Goal: Task Accomplishment & Management: Manage account settings

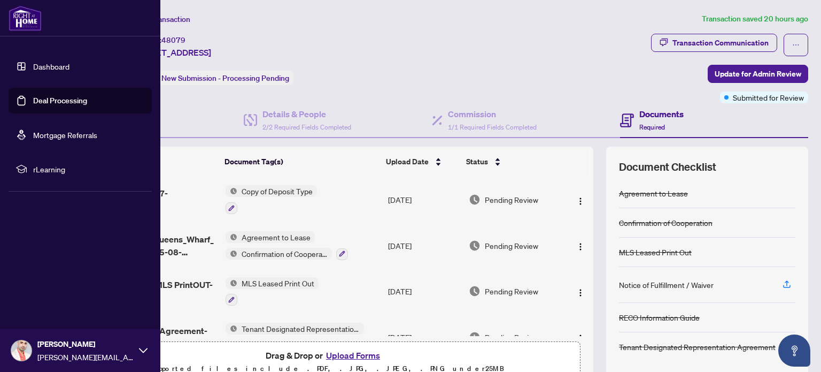
click at [43, 61] on link "Dashboard" at bounding box center [51, 66] width 36 height 10
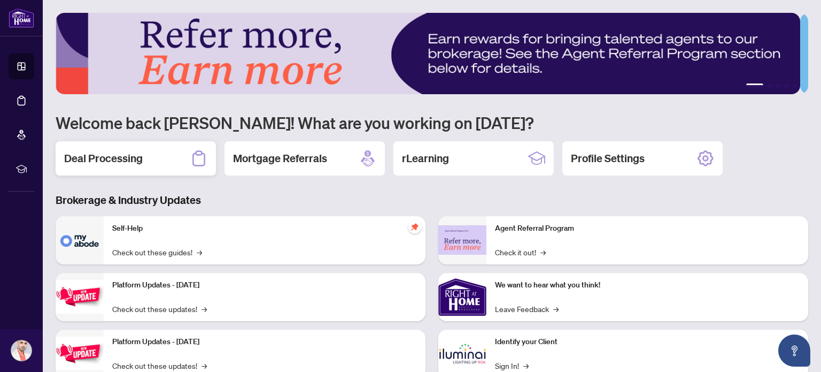
click at [150, 160] on div "Deal Processing" at bounding box center [136, 158] width 160 height 34
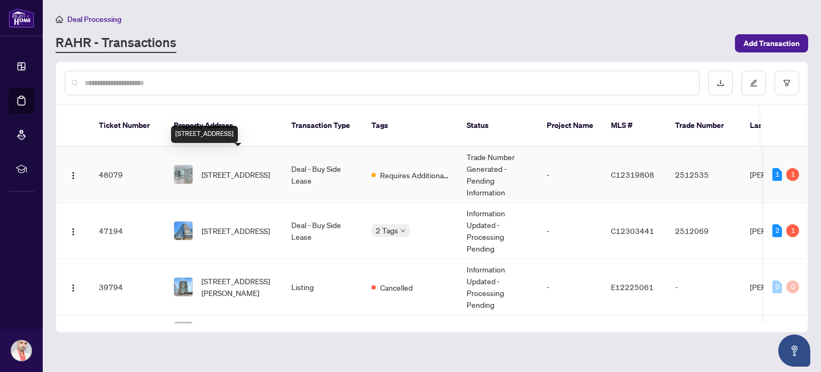
click at [248, 168] on span "[STREET_ADDRESS]" at bounding box center [236, 174] width 68 height 12
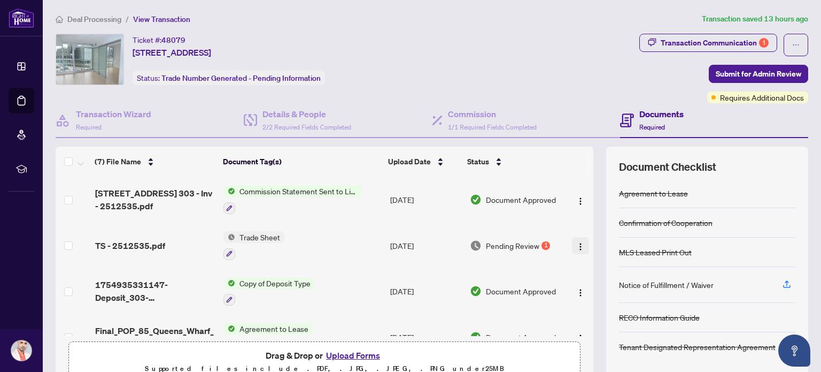
click at [576, 244] on img "button" at bounding box center [580, 246] width 9 height 9
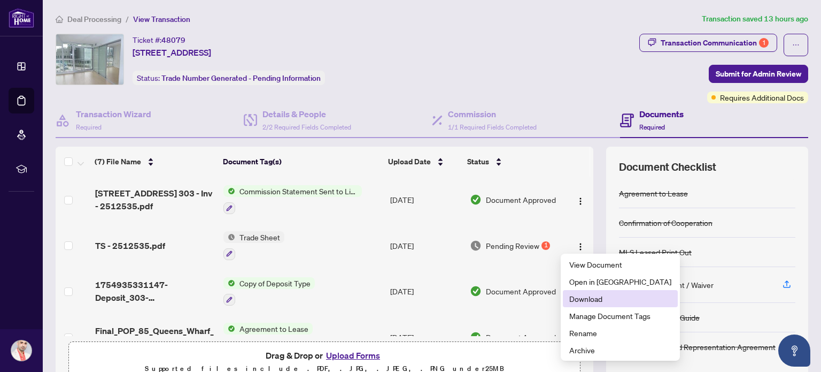
click at [595, 298] on span "Download" at bounding box center [621, 299] width 102 height 12
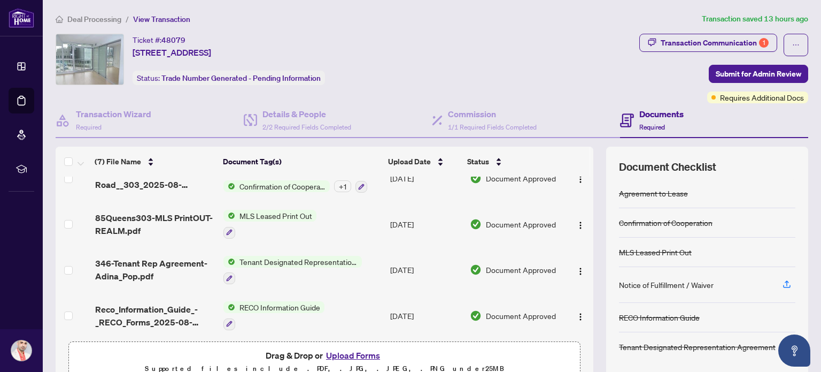
click at [490, 66] on div "Ticket #: 48079 [STREET_ADDRESS] Status: Trade Number Generated - Pending Infor…" at bounding box center [346, 59] width 580 height 51
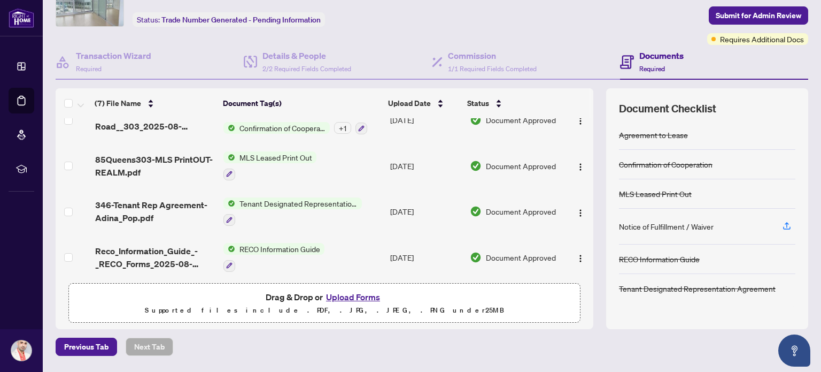
scroll to position [90, 0]
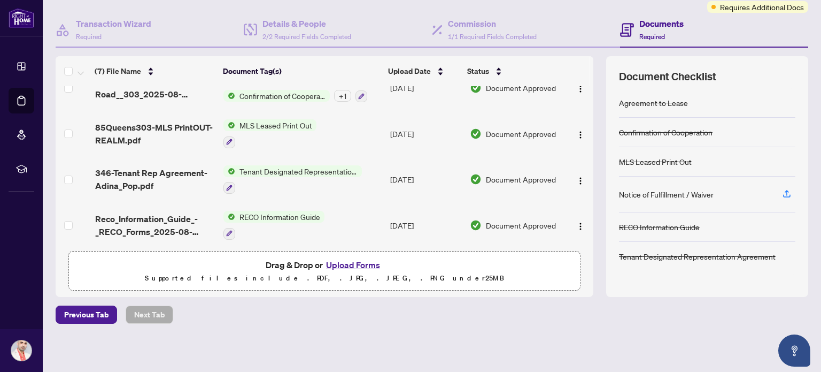
click at [374, 265] on button "Upload Forms" at bounding box center [353, 265] width 60 height 14
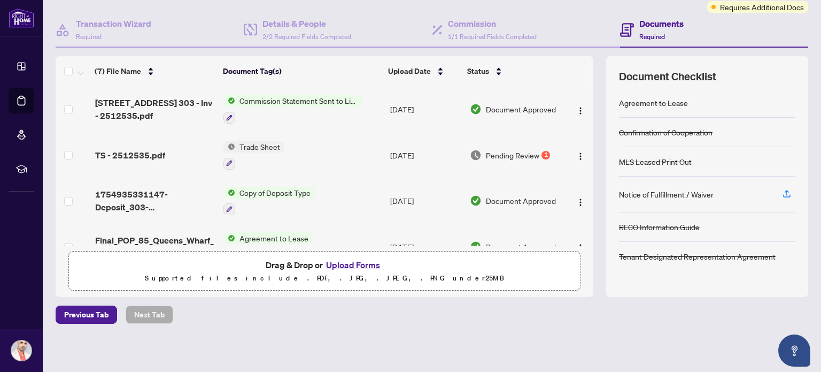
scroll to position [0, 0]
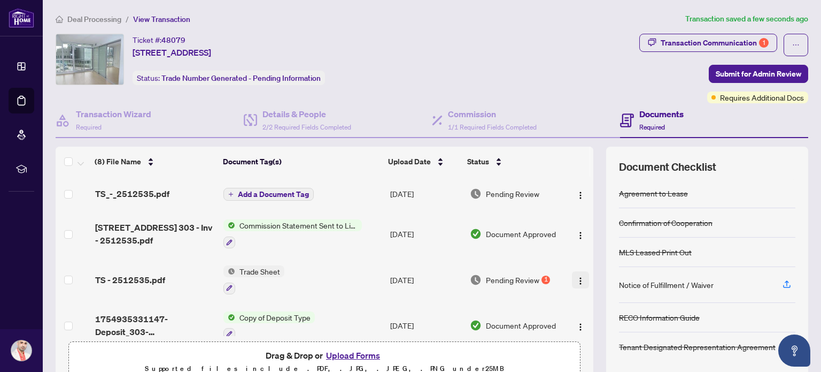
click at [576, 279] on img "button" at bounding box center [580, 280] width 9 height 9
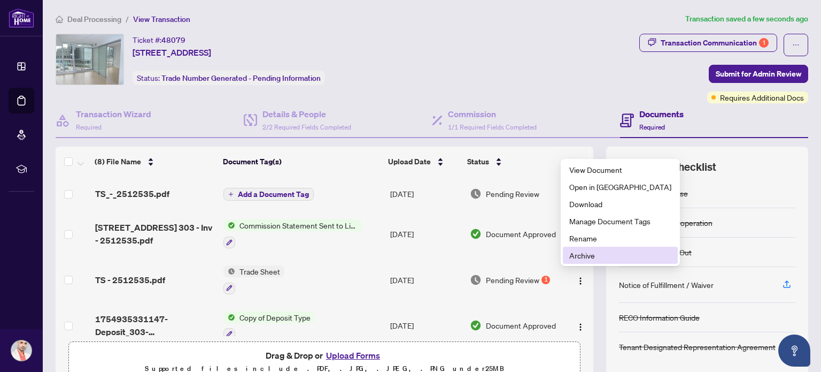
click at [591, 251] on span "Archive" at bounding box center [621, 255] width 102 height 12
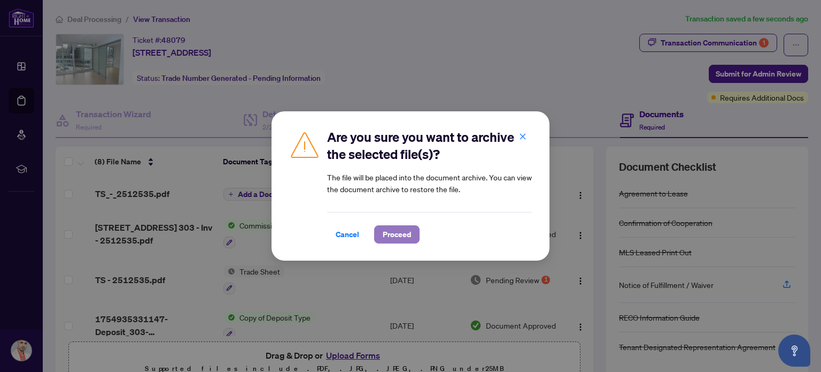
click at [389, 234] on span "Proceed" at bounding box center [397, 234] width 28 height 17
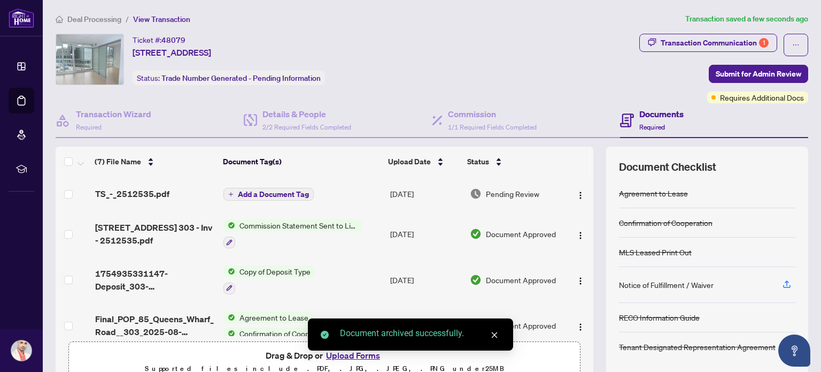
click at [255, 191] on span "Add a Document Tag" at bounding box center [273, 193] width 71 height 7
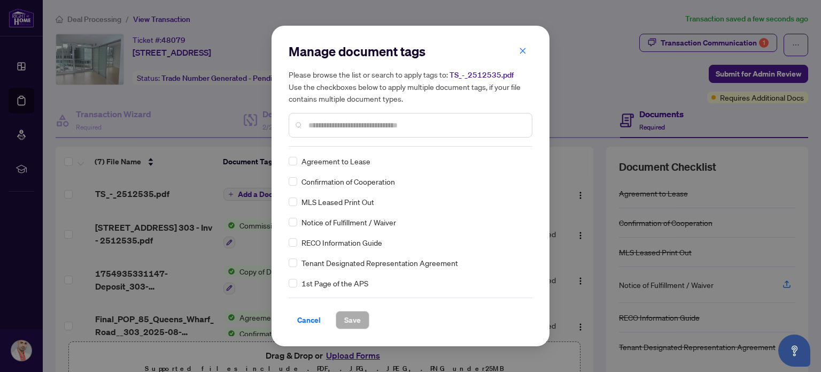
click at [344, 127] on input "text" at bounding box center [416, 125] width 215 height 12
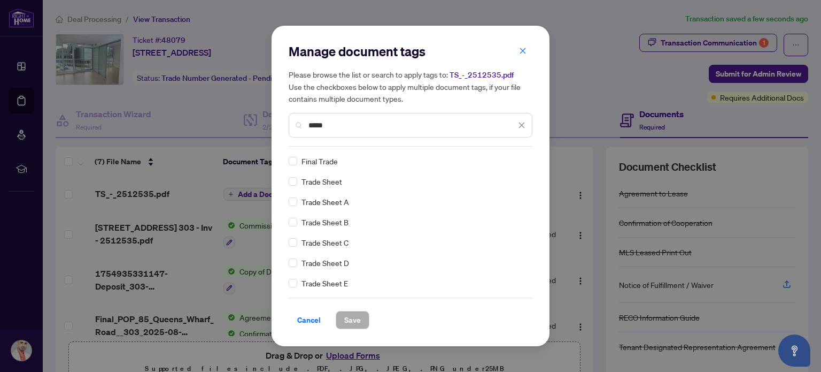
type input "*****"
click at [288, 161] on div "Manage document tags Please browse the list or search to apply tags to: TS_-_25…" at bounding box center [411, 186] width 278 height 320
click at [351, 319] on span "Save" at bounding box center [352, 319] width 17 height 17
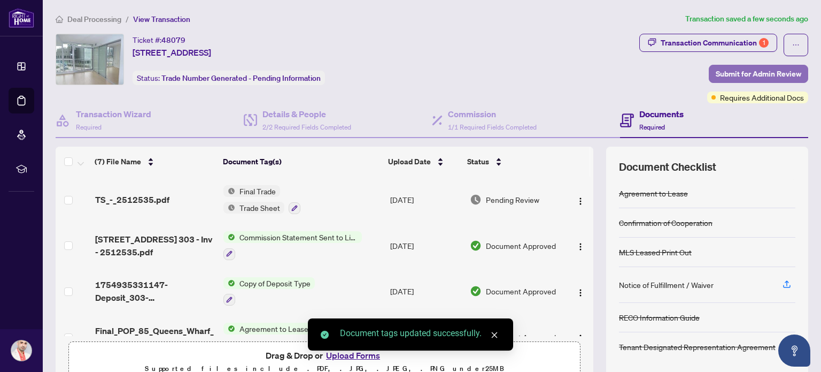
click at [760, 74] on span "Submit for Admin Review" at bounding box center [759, 73] width 86 height 17
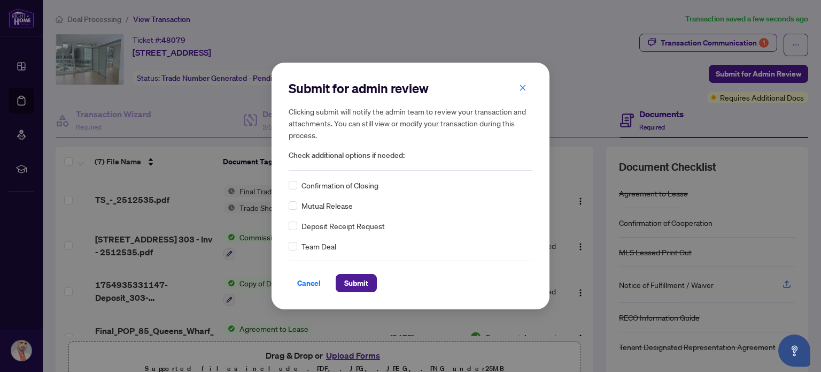
click at [287, 187] on div "Submit for admin review Clicking submit will notify the admin team to review yo…" at bounding box center [411, 186] width 278 height 247
click at [357, 288] on span "Submit" at bounding box center [356, 282] width 24 height 17
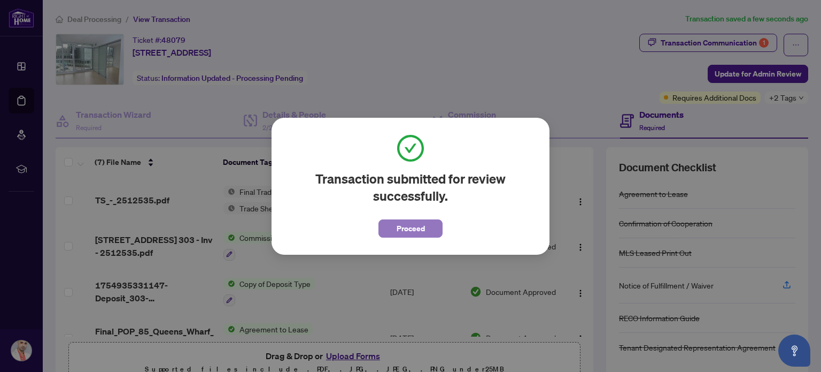
click at [408, 228] on span "Proceed" at bounding box center [411, 228] width 28 height 17
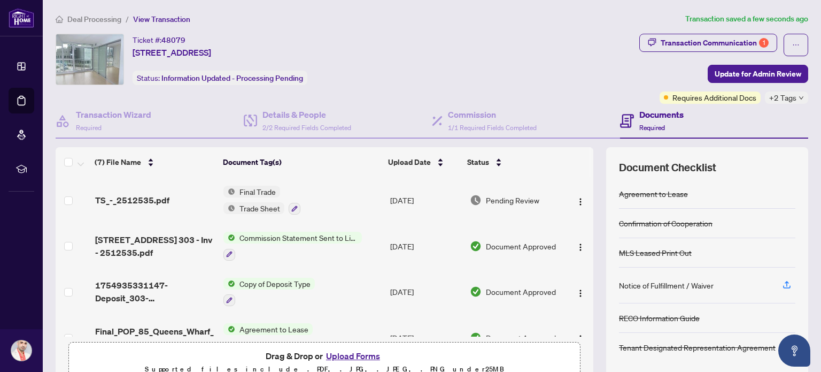
click at [76, 18] on span "Deal Processing" at bounding box center [94, 19] width 54 height 10
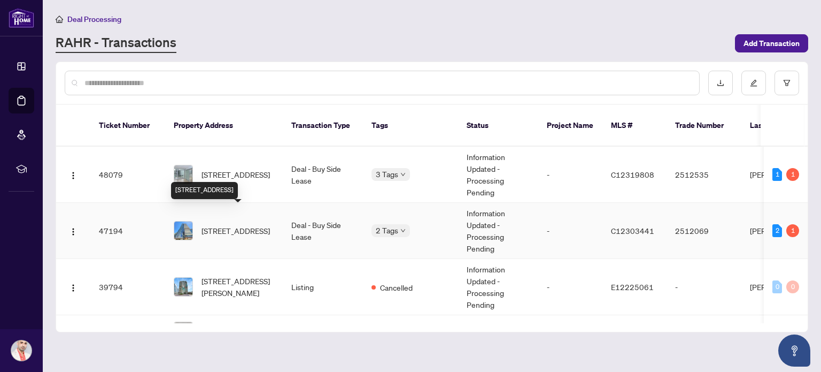
click at [224, 225] on span "[STREET_ADDRESS]" at bounding box center [236, 231] width 68 height 12
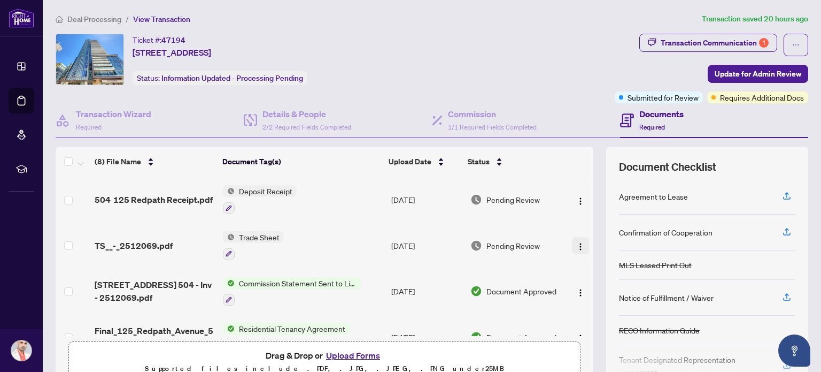
click at [576, 242] on img "button" at bounding box center [580, 246] width 9 height 9
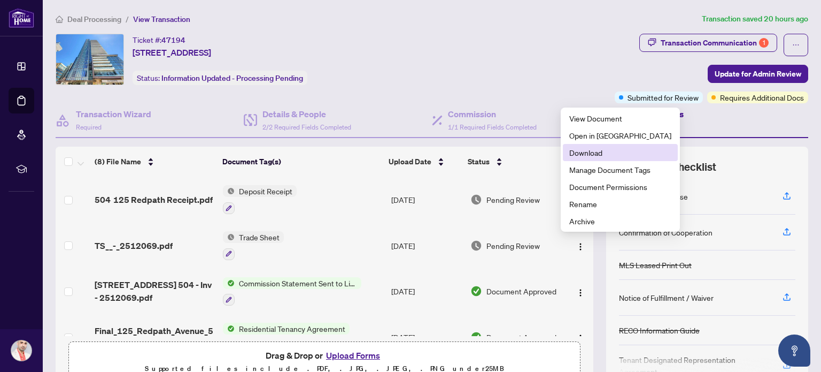
click at [603, 153] on span "Download" at bounding box center [621, 153] width 102 height 12
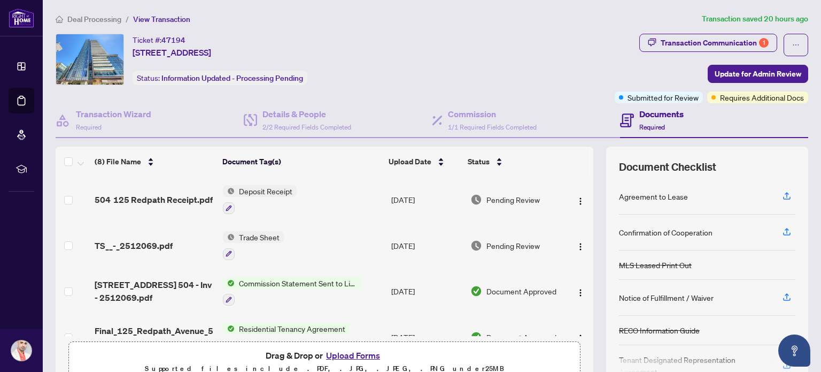
scroll to position [107, 0]
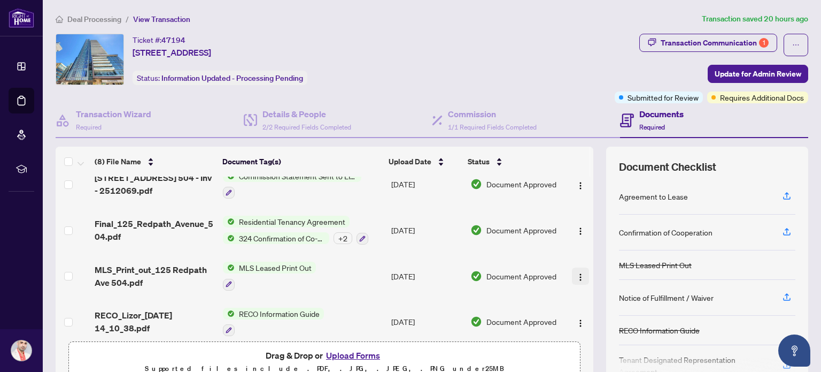
click at [576, 273] on img "button" at bounding box center [580, 277] width 9 height 9
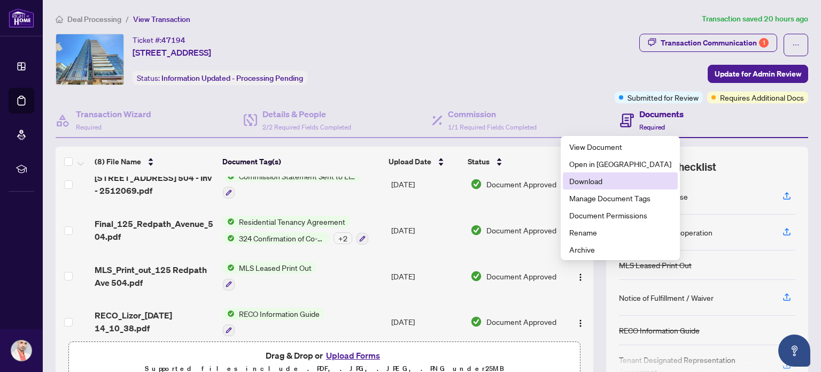
click at [590, 183] on span "Download" at bounding box center [621, 181] width 102 height 12
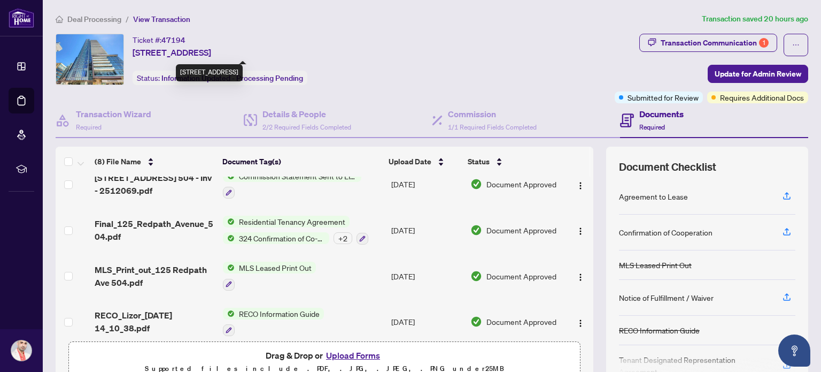
drag, startPoint x: 133, startPoint y: 51, endPoint x: 218, endPoint y: 51, distance: 85.0
click at [211, 51] on span "[STREET_ADDRESS]" at bounding box center [172, 52] width 79 height 13
copy span "[STREET_ADDRESS]"
